Goal: Find specific page/section

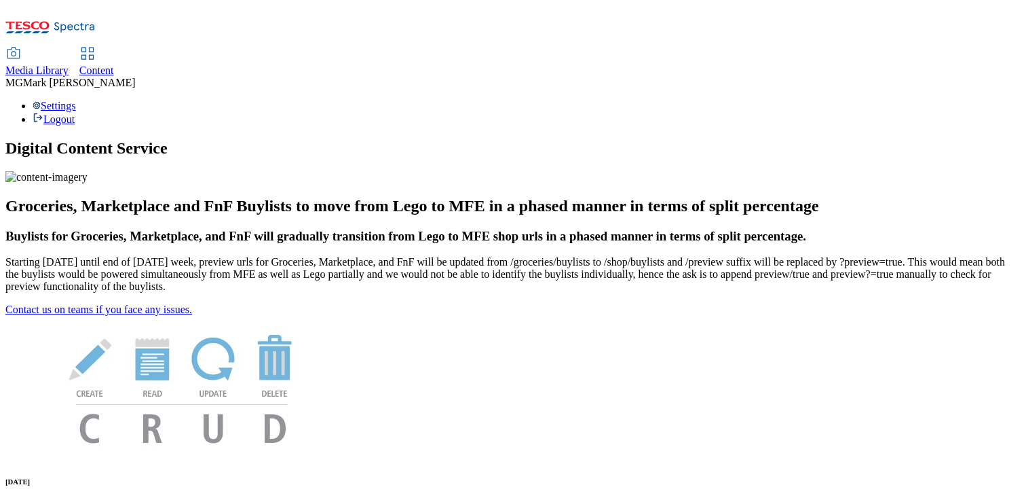
click at [69, 64] on span "Media Library" at bounding box center [36, 70] width 63 height 12
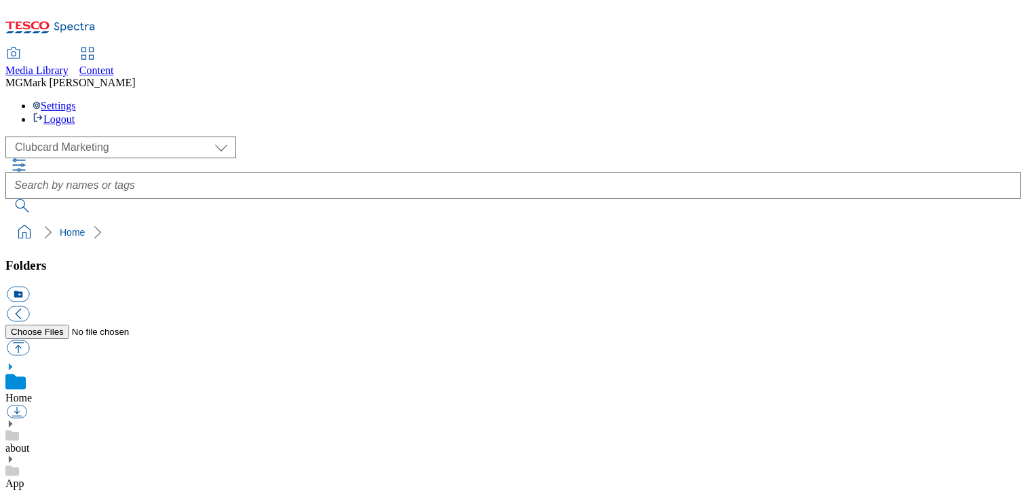
scroll to position [1, 0]
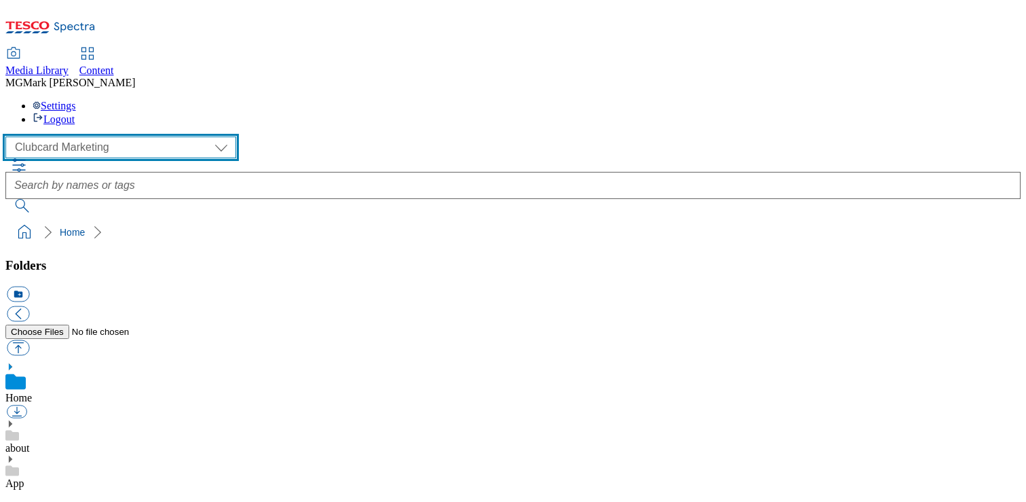
click at [57, 136] on select "Clubcard Marketing Dotcom UK FnF Stores GHS Marketing UK GHS Product UK GHS ROI…" at bounding box center [120, 147] width 231 height 22
select select "flare-homepage"
click at [10, 136] on select "Clubcard Marketing Dotcom UK FnF Stores GHS Marketing UK GHS Product UK GHS ROI…" at bounding box center [120, 147] width 231 height 22
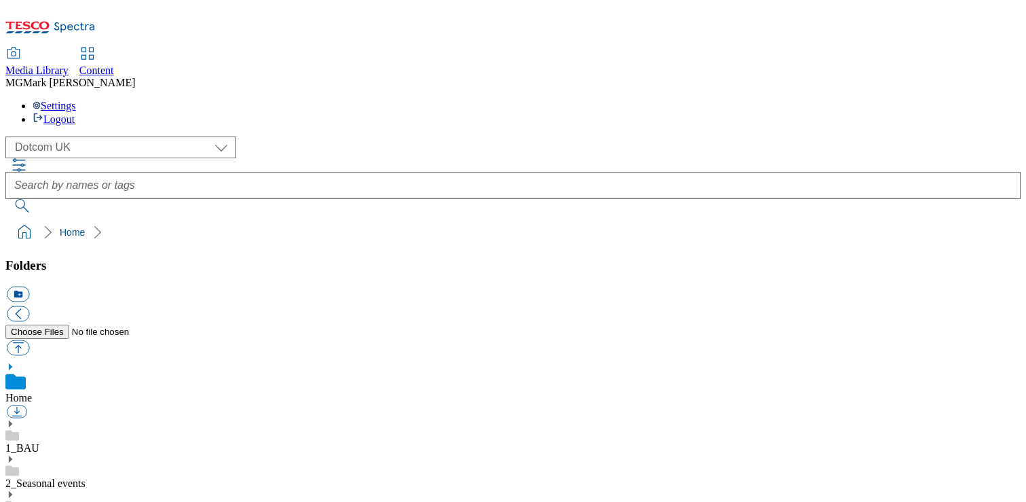
click at [15, 419] on icon at bounding box center [10, 424] width 10 height 10
click at [12, 494] on use at bounding box center [10, 497] width 3 height 7
